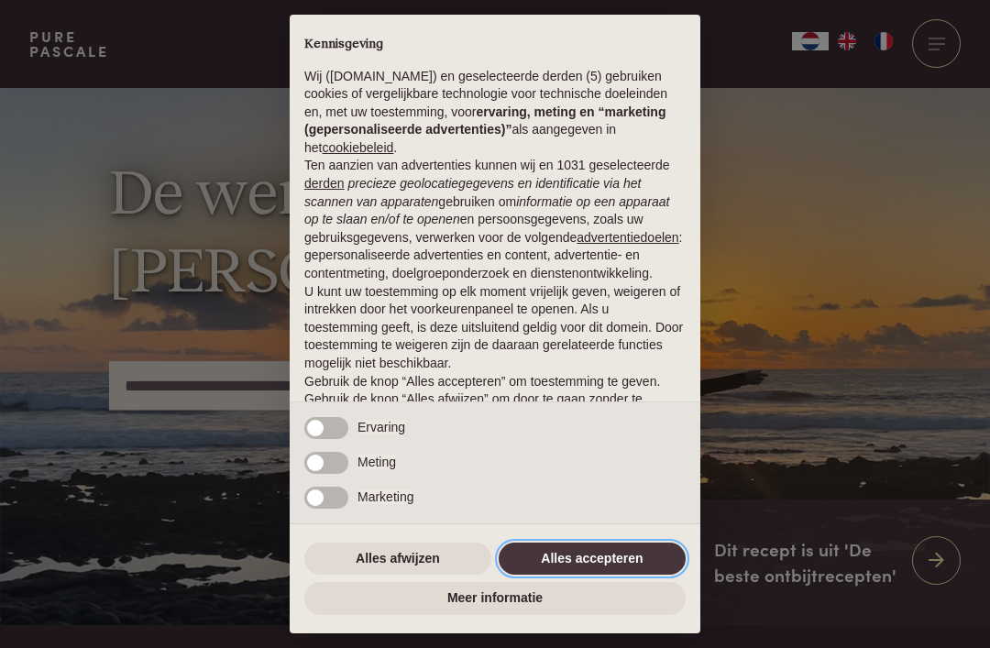
click at [613, 555] on button "Alles accepteren" at bounding box center [592, 559] width 187 height 33
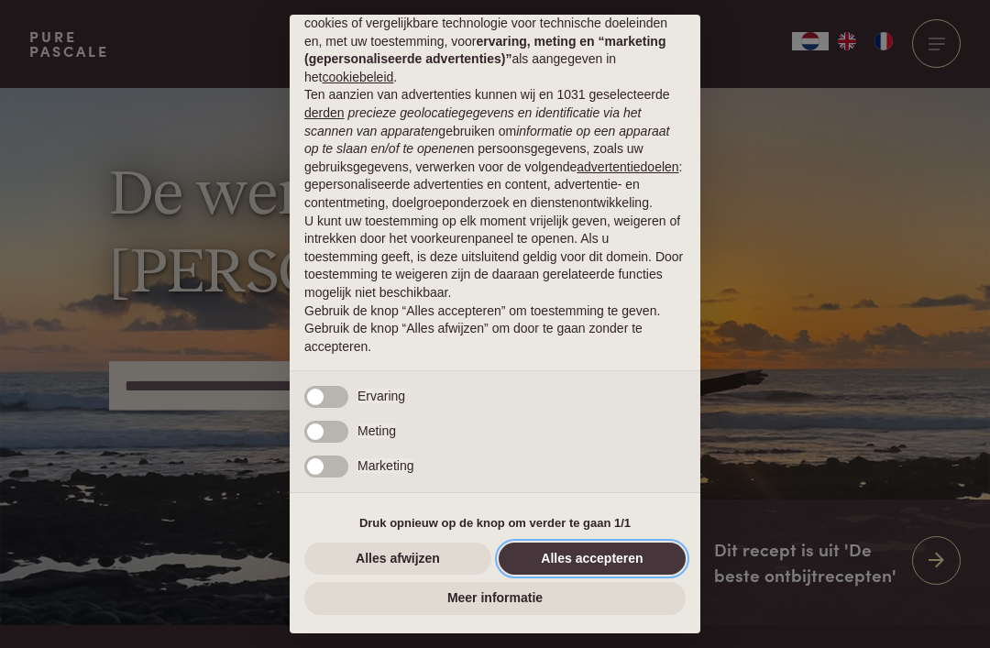
click at [595, 554] on button "Alles accepteren" at bounding box center [592, 559] width 187 height 33
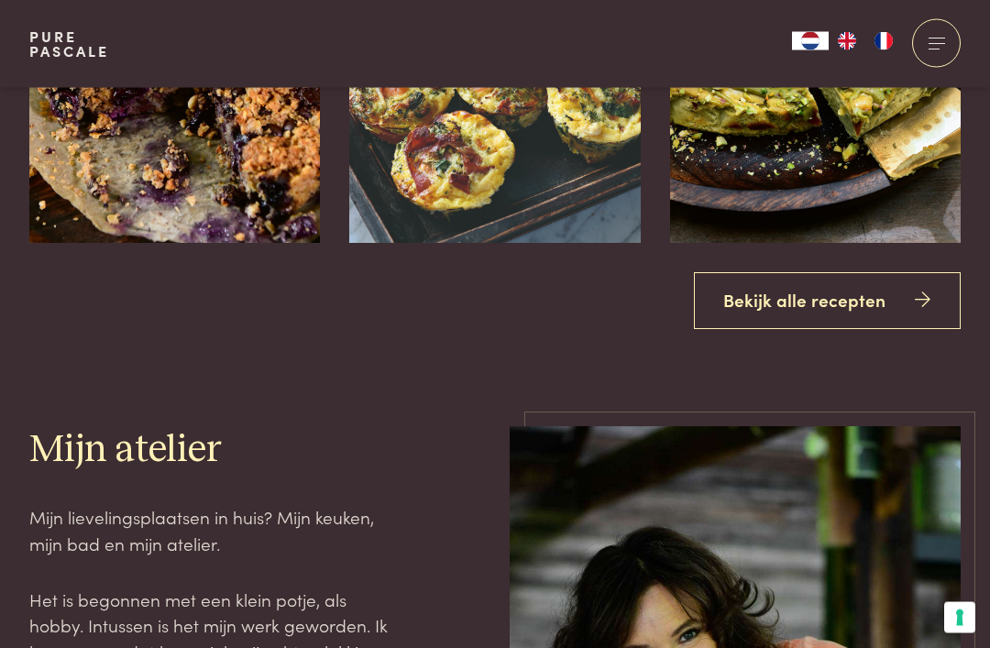
scroll to position [2272, 0]
click at [784, 330] on link "Bekijk alle recepten" at bounding box center [828, 301] width 268 height 58
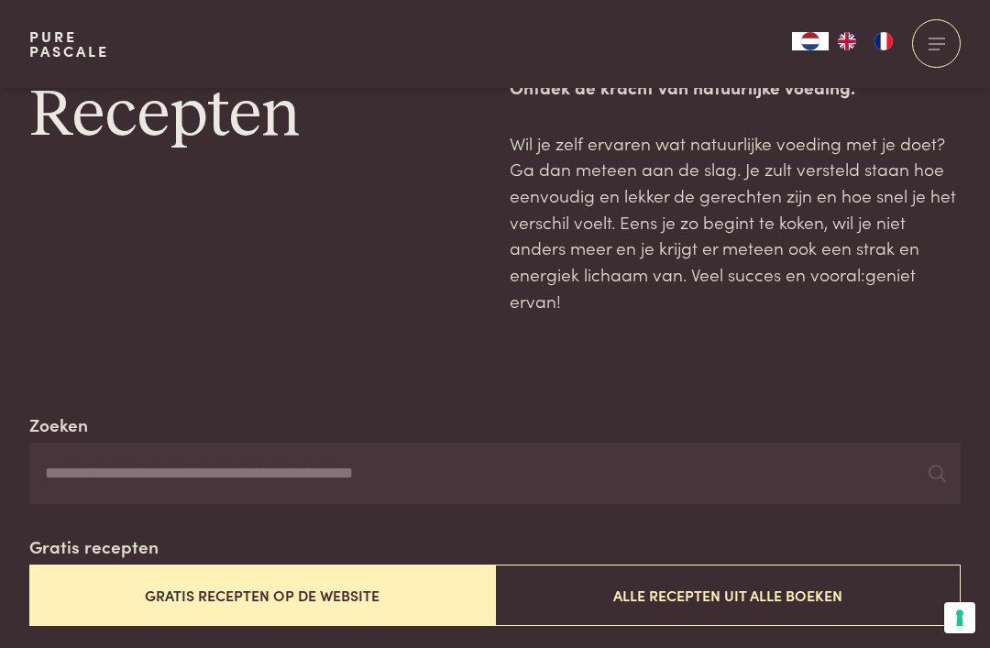
click at [162, 583] on button "Gratis recepten op de website" at bounding box center [262, 595] width 466 height 61
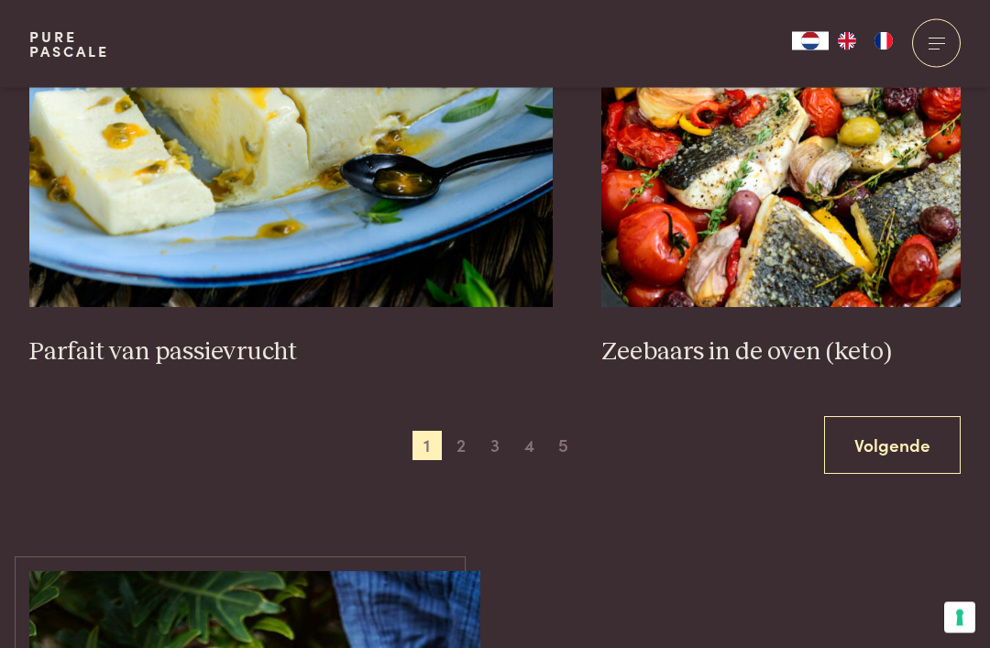
scroll to position [3340, 0]
click at [514, 431] on span "4" at bounding box center [528, 445] width 29 height 29
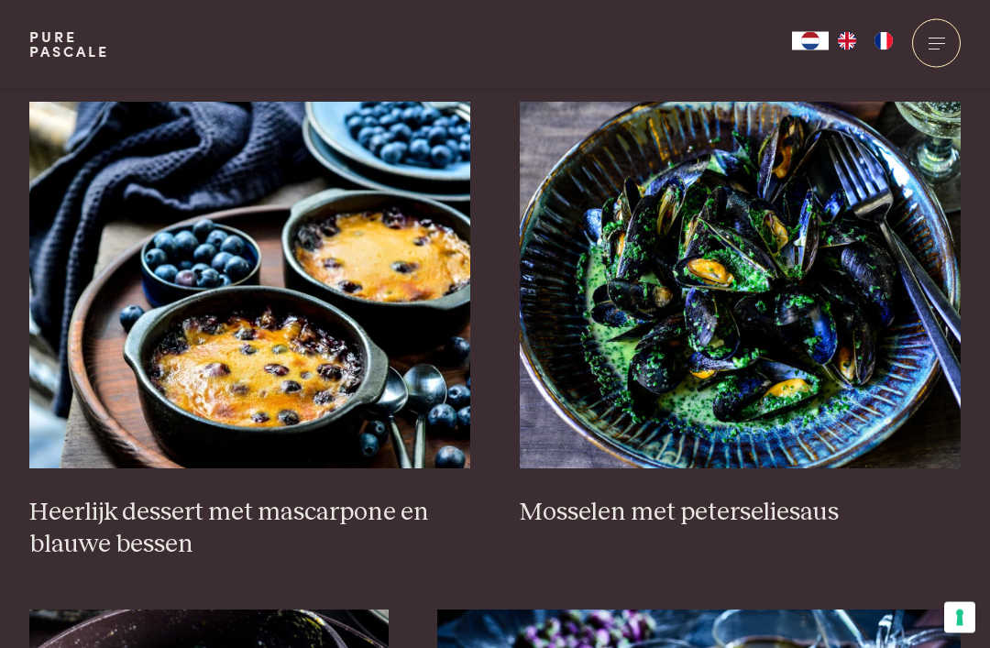
scroll to position [702, 0]
click at [776, 331] on img at bounding box center [741, 285] width 442 height 367
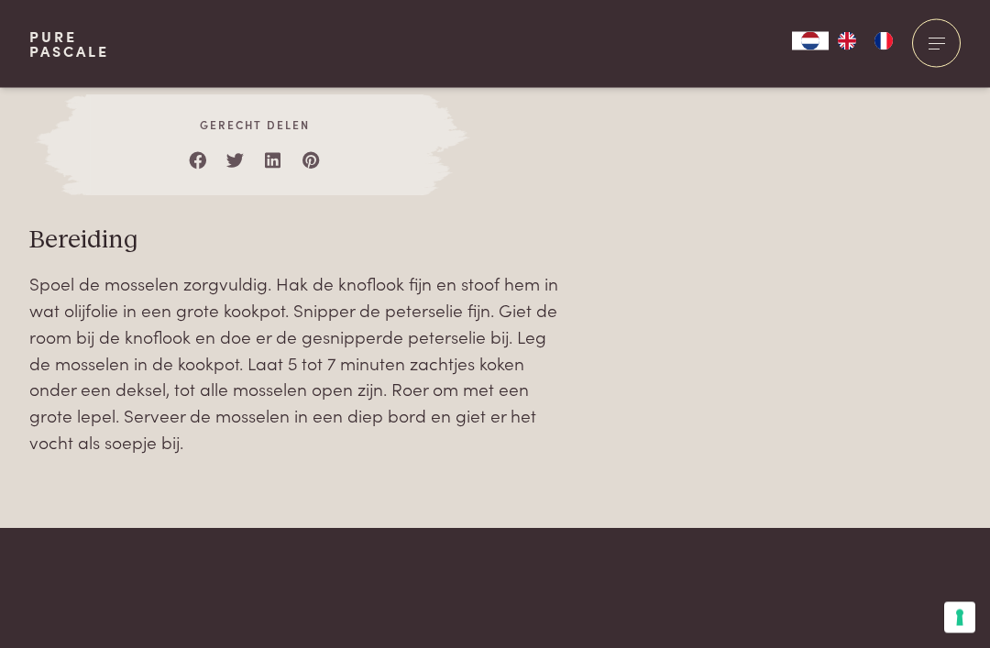
scroll to position [1766, 0]
